Goal: Find specific page/section: Find specific page/section

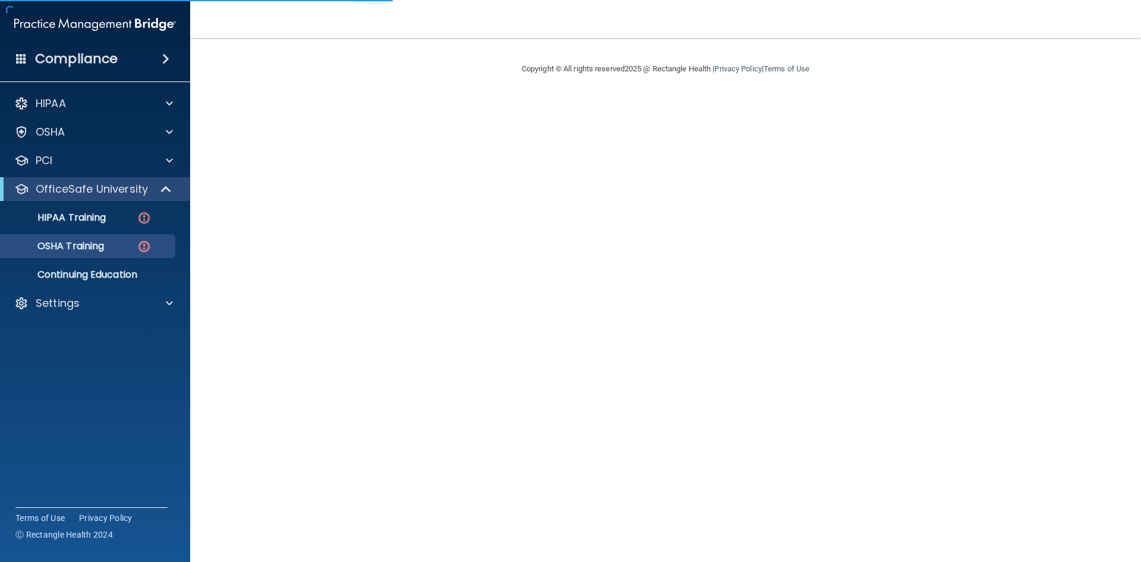
click at [149, 52] on div "Compliance" at bounding box center [95, 59] width 190 height 26
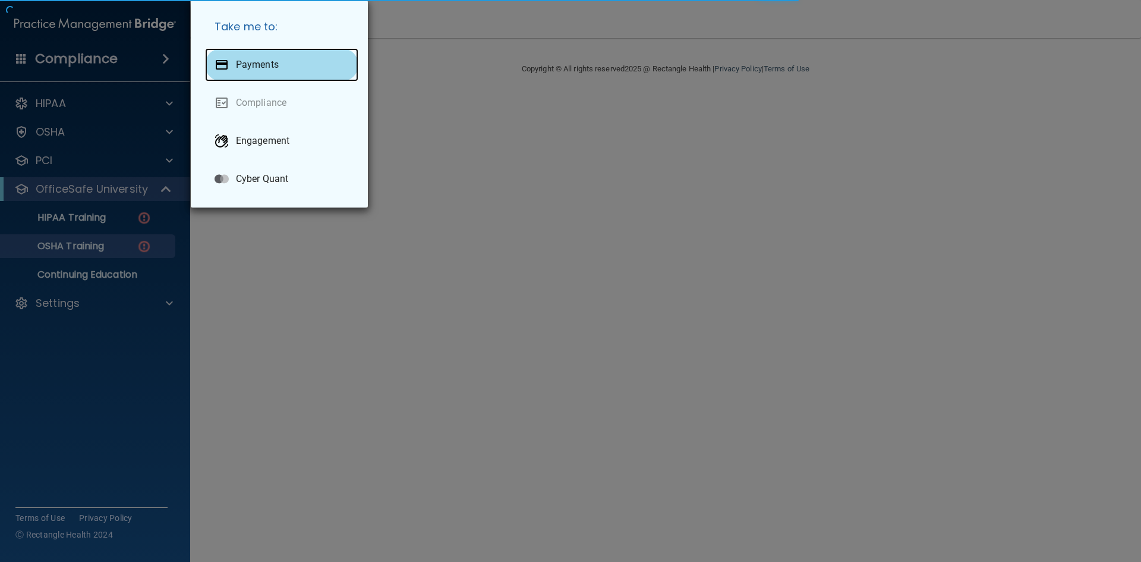
click at [267, 74] on div "Payments" at bounding box center [281, 64] width 153 height 33
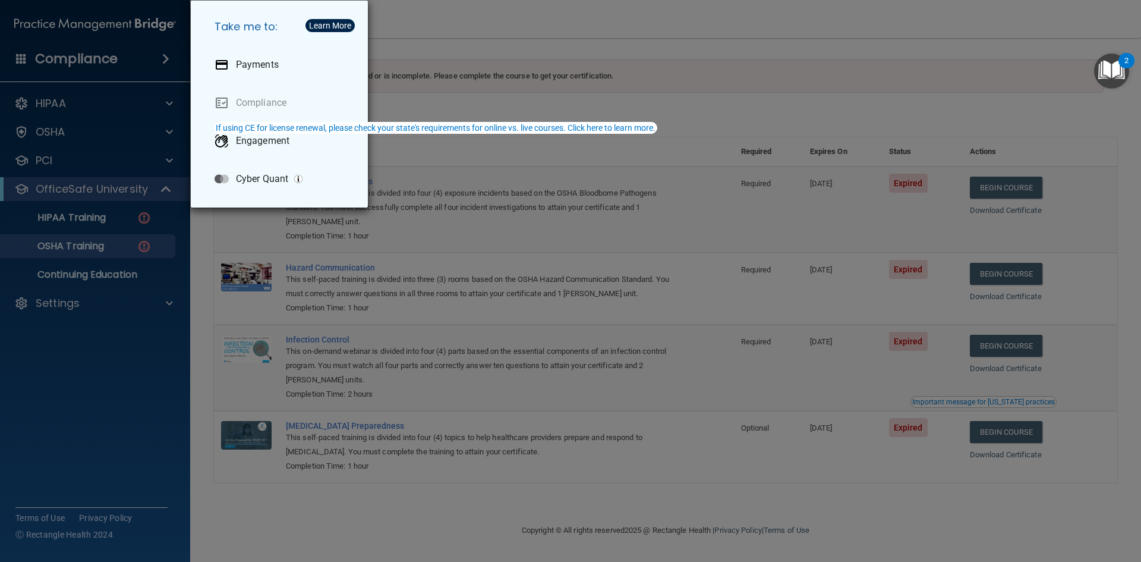
click at [68, 115] on div "Take me to: Payments Compliance Engagement Cyber Quant" at bounding box center [570, 281] width 1141 height 562
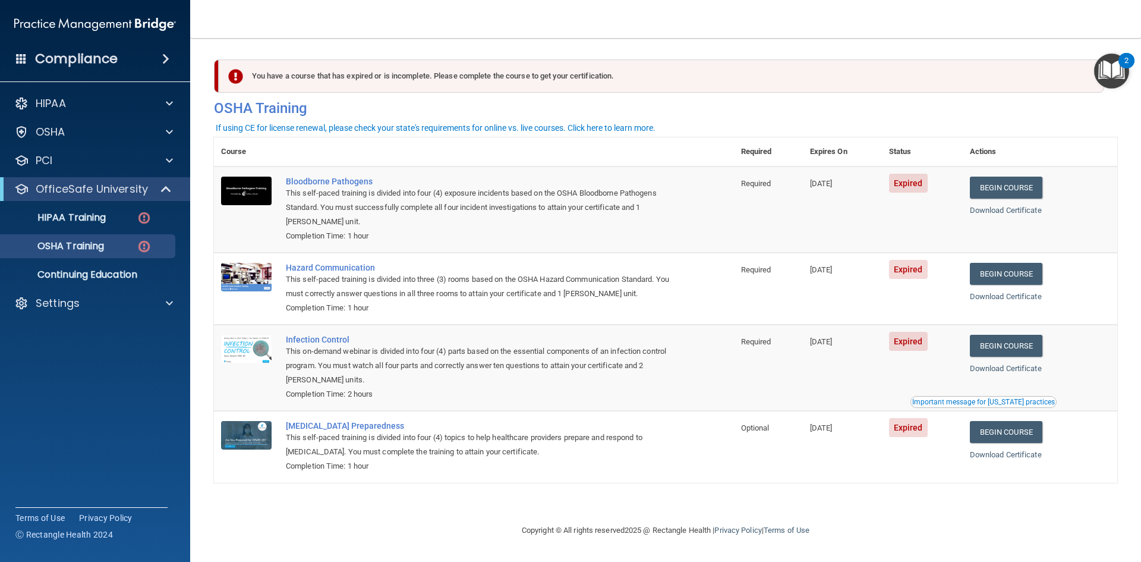
click at [108, 62] on h4 "Compliance" at bounding box center [76, 59] width 83 height 17
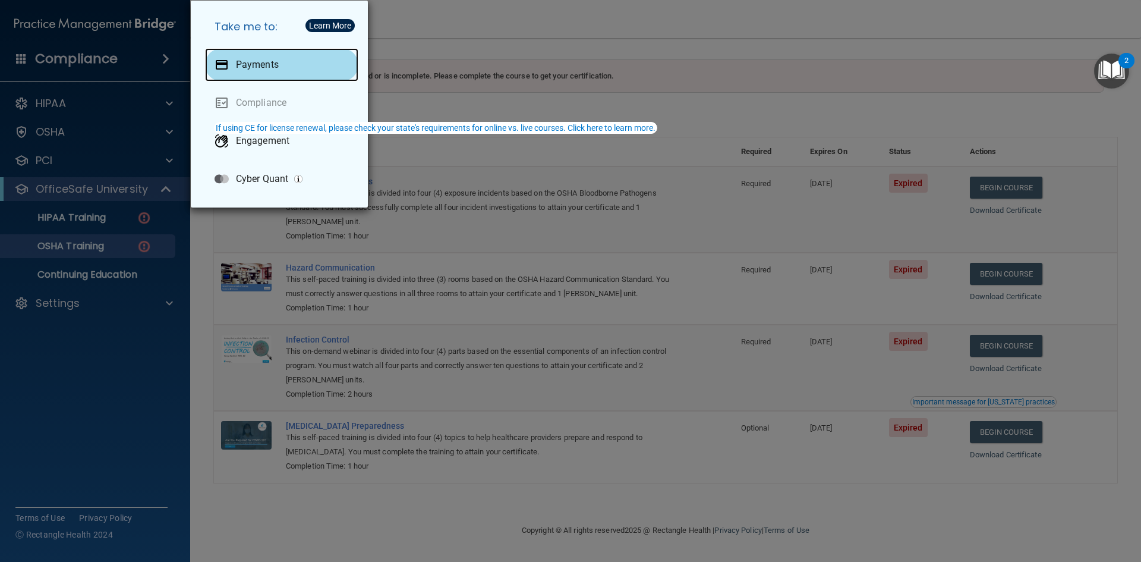
click at [247, 67] on p "Payments" at bounding box center [257, 65] width 43 height 12
click at [65, 102] on div "Take me to: Payments Compliance Engagement Cyber Quant" at bounding box center [570, 281] width 1141 height 562
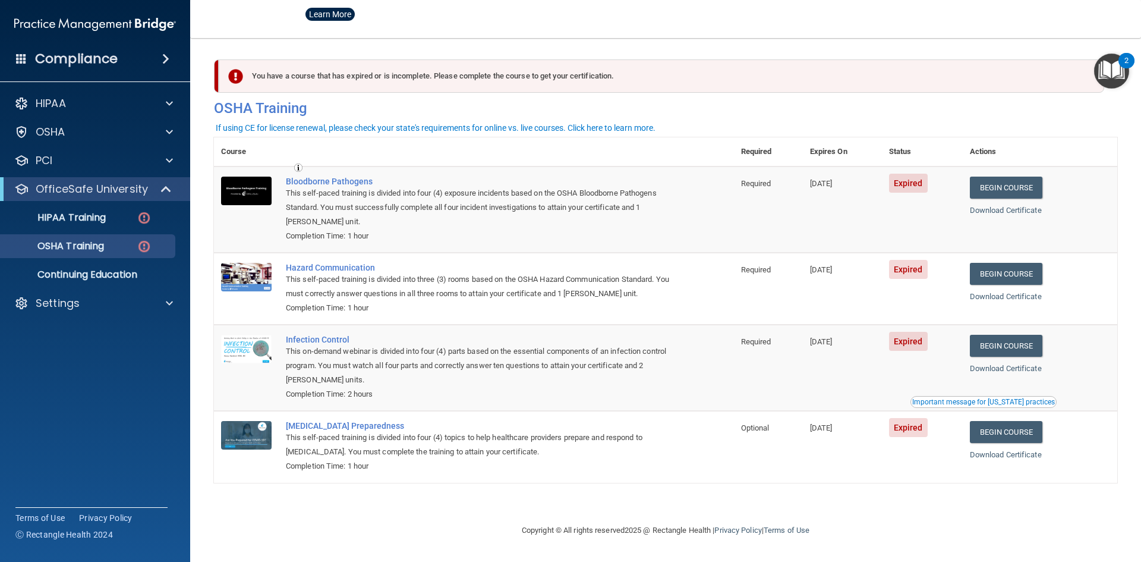
click at [126, 58] on div "Compliance" at bounding box center [95, 59] width 190 height 26
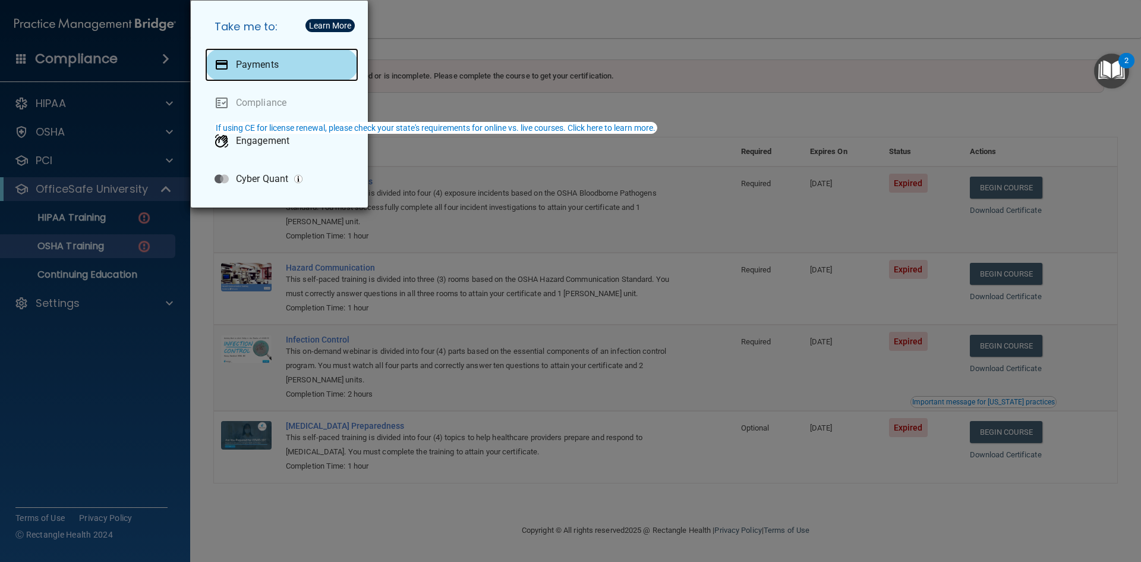
click at [243, 68] on p "Payments" at bounding box center [257, 65] width 43 height 12
